Goal: Information Seeking & Learning: Compare options

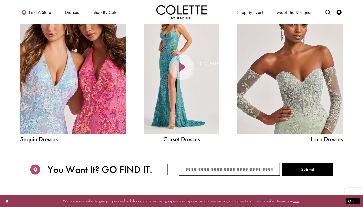
scroll to position [561, 0]
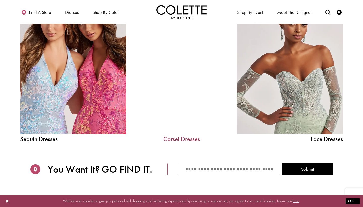
click at [181, 138] on link "Corset Dresses" at bounding box center [182, 139] width 76 height 6
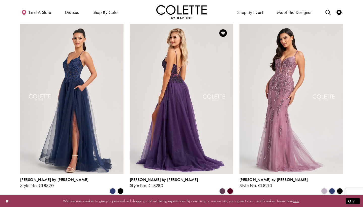
scroll to position [218, 0]
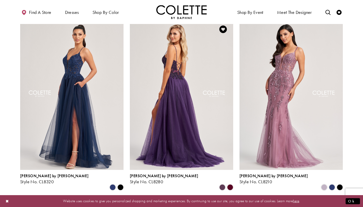
click at [204, 92] on img "Visit Colette by Daphne Style No. CL8280 Page" at bounding box center [181, 94] width 103 height 150
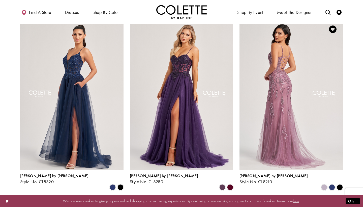
click at [279, 80] on img "Visit Colette by Daphne Style No. CL8210 Page" at bounding box center [291, 94] width 103 height 150
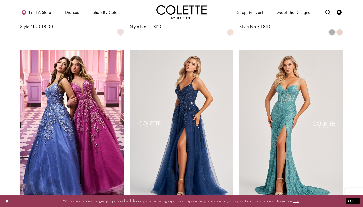
scroll to position [560, 0]
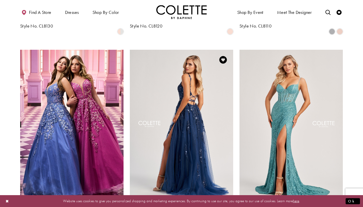
click at [207, 89] on img "Visit Colette by Daphne Style No. CL8060 Page" at bounding box center [181, 125] width 103 height 150
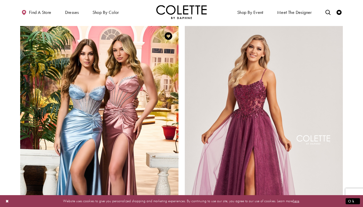
scroll to position [769, 0]
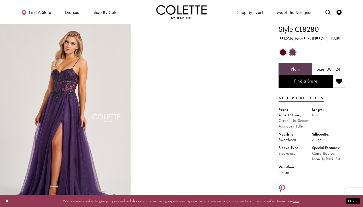
click at [283, 51] on span "Product color controls state depends on size chosen" at bounding box center [283, 52] width 6 height 6
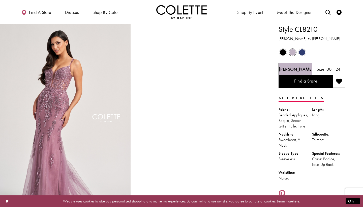
click at [303, 55] on span "Product color controls state depends on size chosen" at bounding box center [302, 52] width 6 height 6
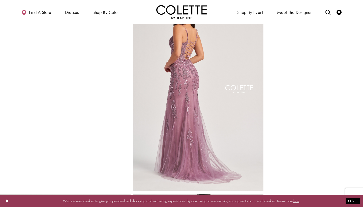
scroll to position [240, 0]
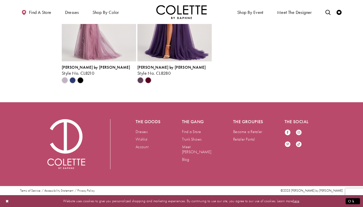
scroll to position [875, 0]
